Goal: Transaction & Acquisition: Purchase product/service

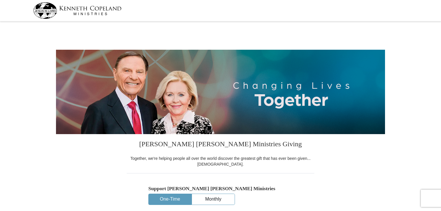
select select "TN"
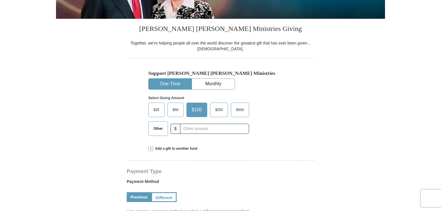
scroll to position [116, 0]
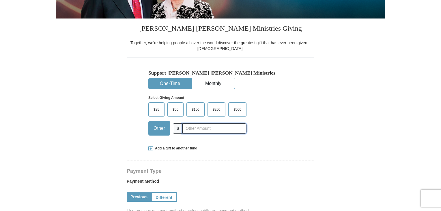
click at [192, 129] on input "text" at bounding box center [215, 128] width 64 height 10
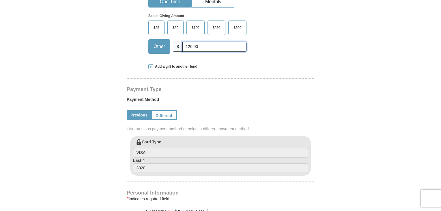
scroll to position [231, 0]
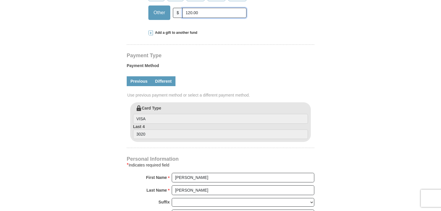
type input "120.00"
click at [165, 82] on link "Different" at bounding box center [163, 81] width 24 height 10
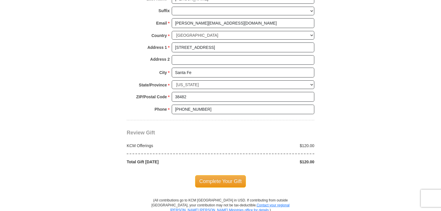
scroll to position [549, 0]
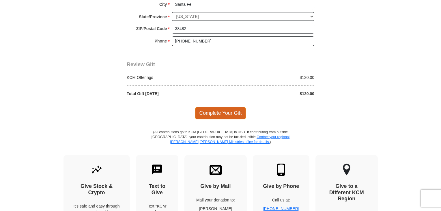
click at [214, 108] on span "Complete Your Gift" at bounding box center [220, 113] width 51 height 12
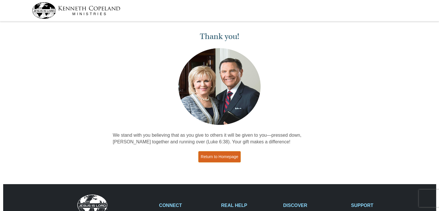
click at [210, 160] on link "Return to Homepage" at bounding box center [219, 156] width 43 height 11
